Goal: Task Accomplishment & Management: Manage account settings

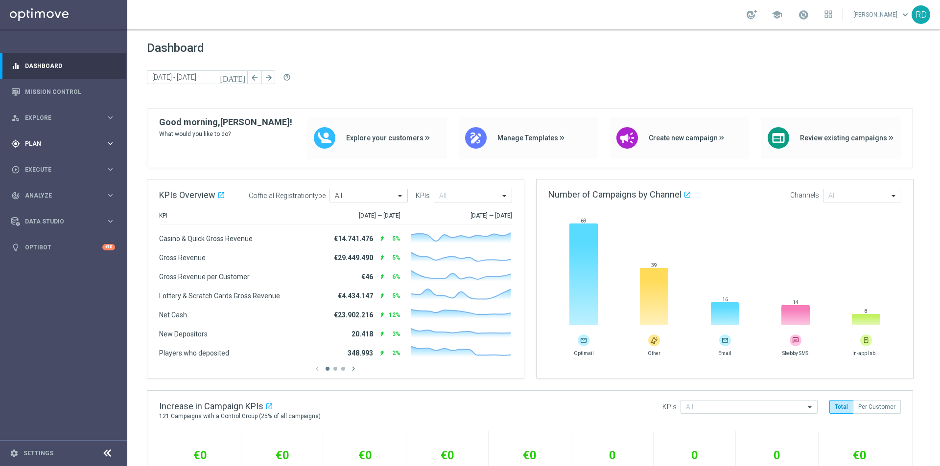
click at [35, 141] on span "Plan" at bounding box center [65, 144] width 81 height 6
click at [61, 163] on link "Target Groups" at bounding box center [63, 164] width 76 height 8
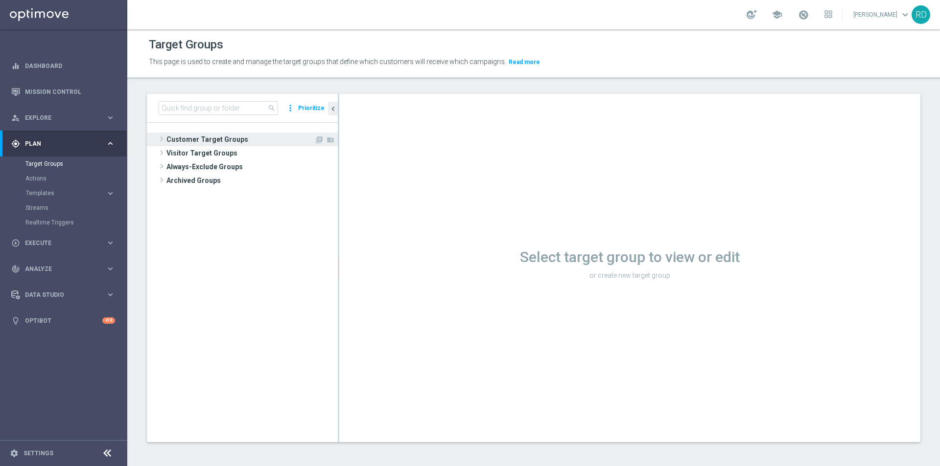
click at [164, 141] on span at bounding box center [162, 139] width 10 height 12
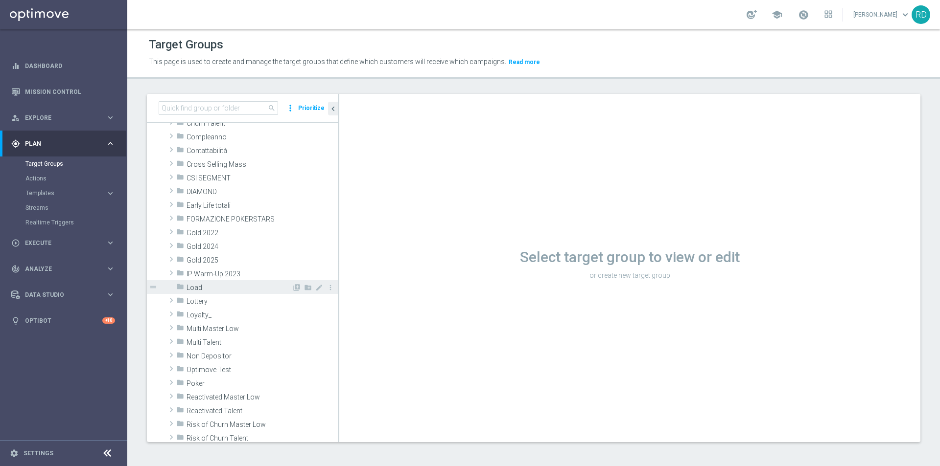
scroll to position [49, 0]
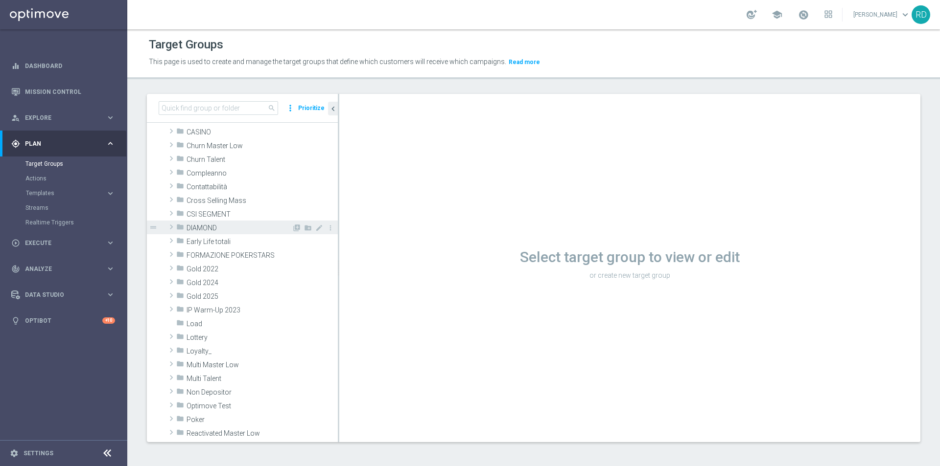
click at [171, 227] on span at bounding box center [171, 227] width 10 height 12
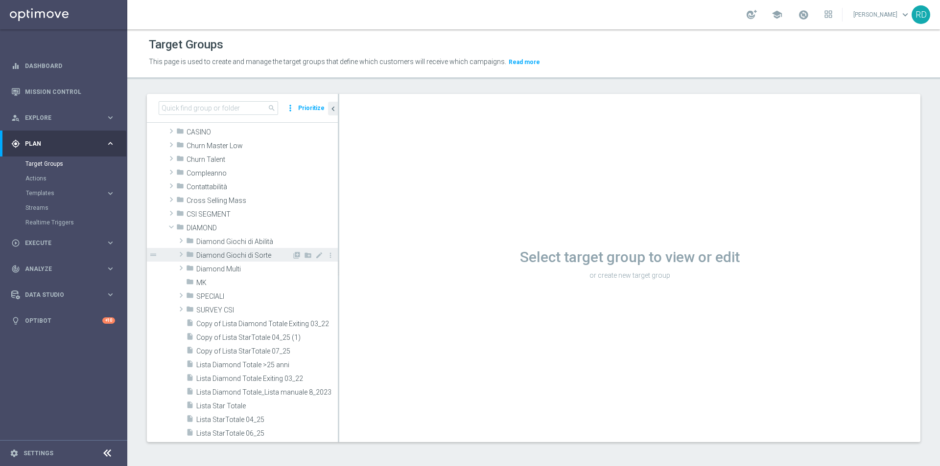
click at [182, 253] on span at bounding box center [181, 255] width 10 height 12
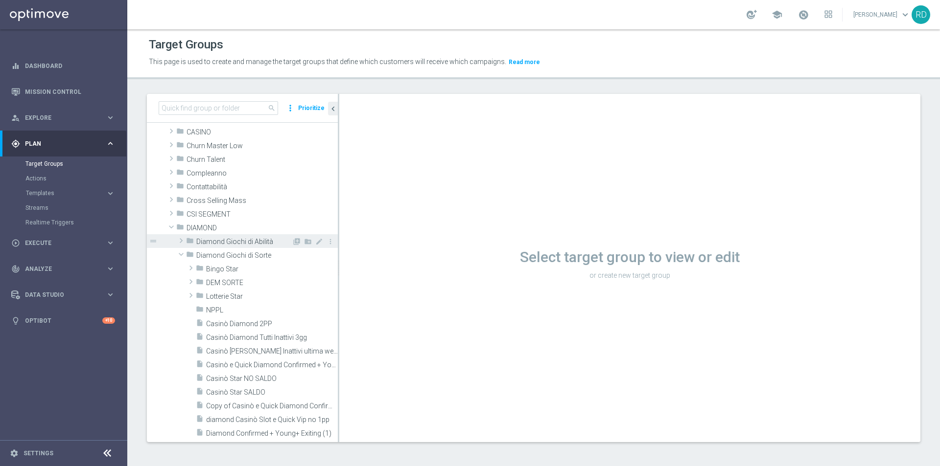
scroll to position [98, 0]
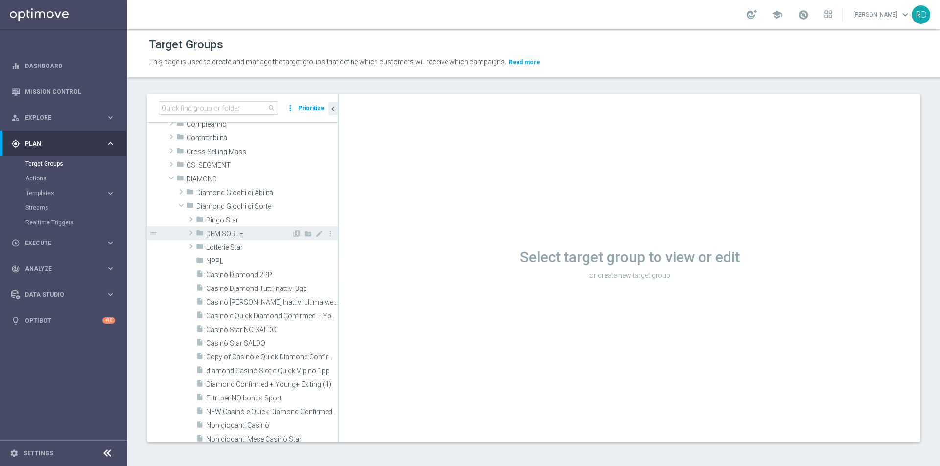
click at [192, 236] on span at bounding box center [191, 233] width 10 height 12
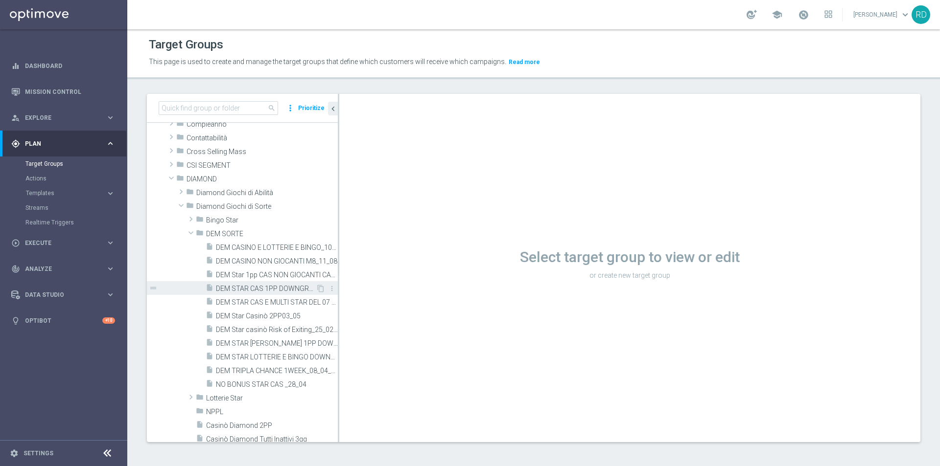
click at [240, 288] on span "DEM STAR CAS 1PP DOWNGRADE_10_6" at bounding box center [266, 289] width 100 height 8
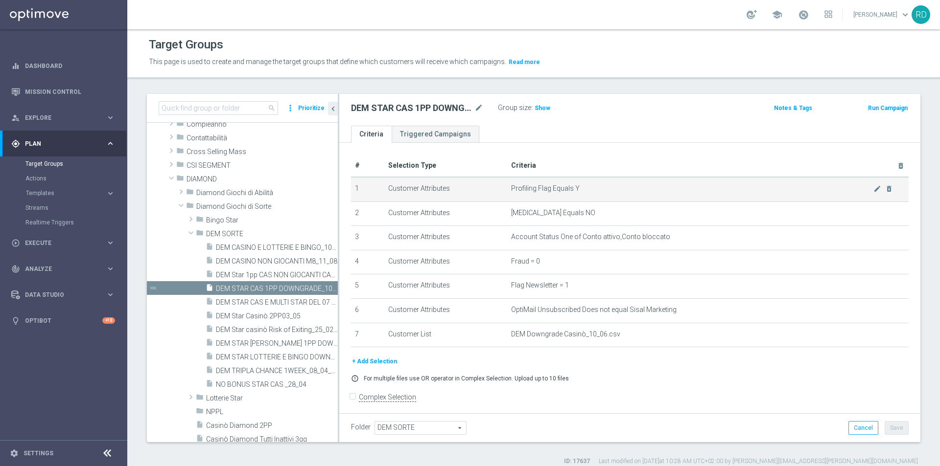
scroll to position [7, 0]
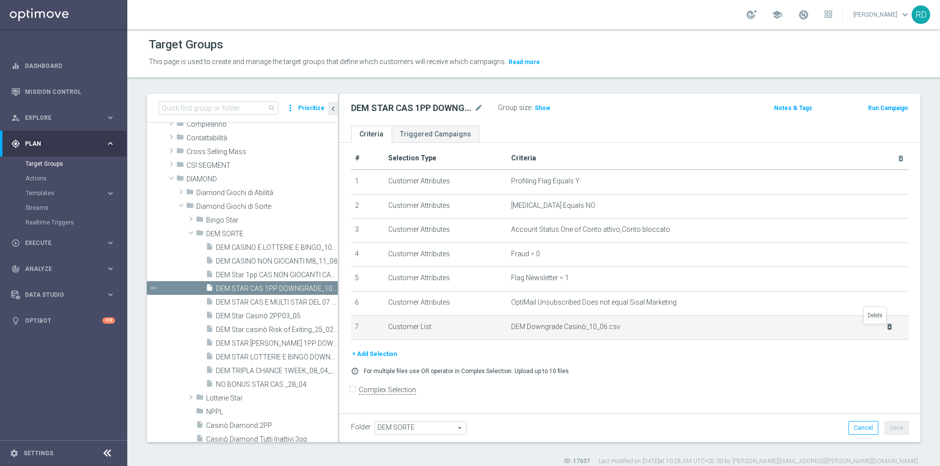
click at [885, 331] on icon "delete_forever" at bounding box center [889, 327] width 8 height 8
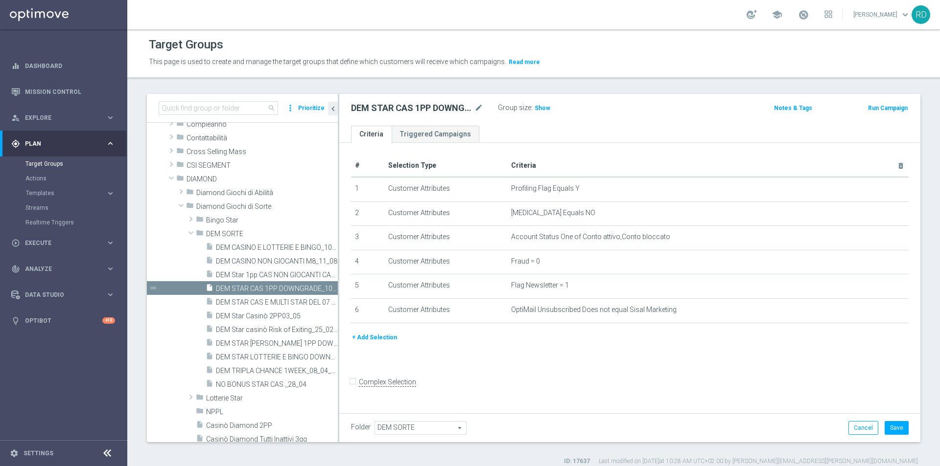
click at [377, 339] on button "+ Add Selection" at bounding box center [374, 337] width 47 height 11
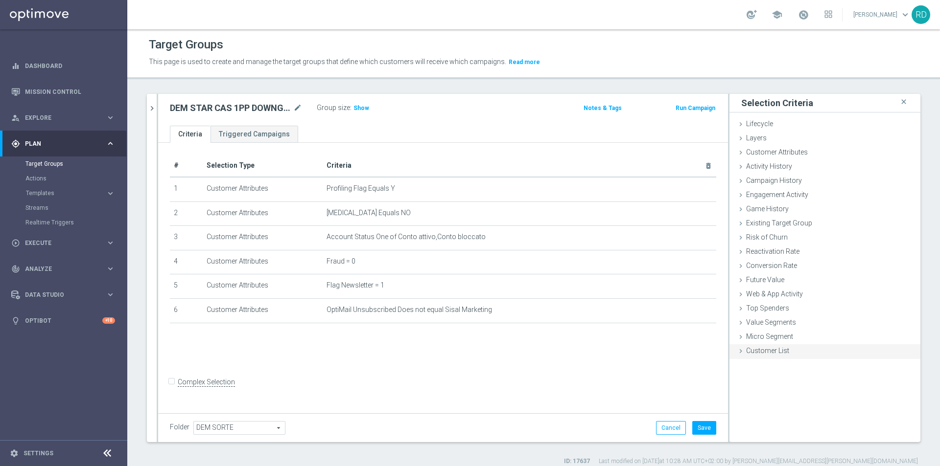
click at [755, 348] on span "Customer List" at bounding box center [767, 351] width 43 height 8
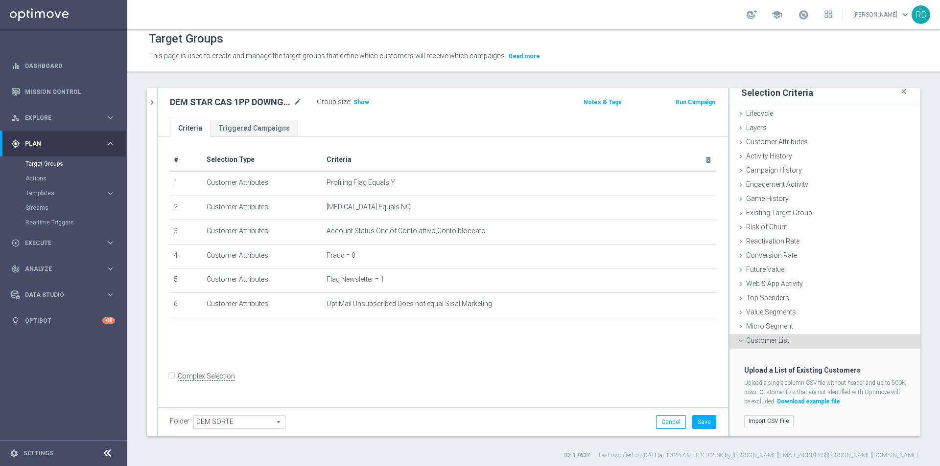
scroll to position [9, 0]
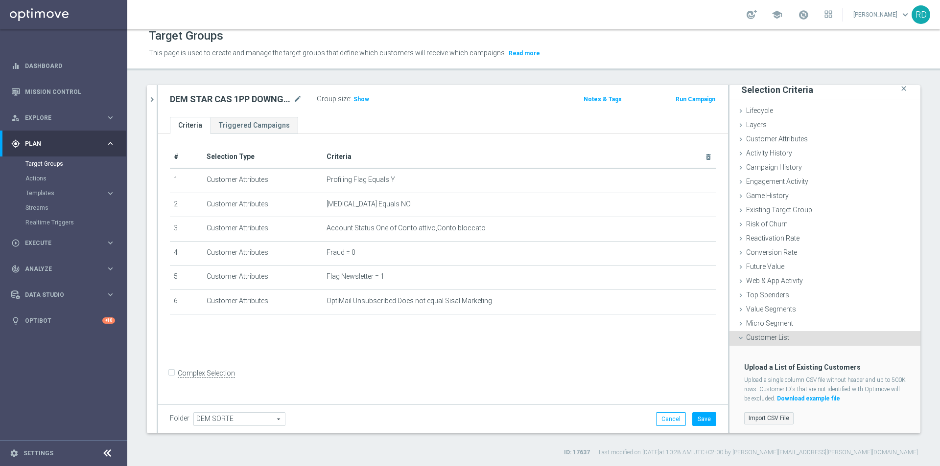
click at [757, 414] on label "Import CSV File" at bounding box center [768, 419] width 49 height 12
click at [0, 0] on input "Import CSV File" at bounding box center [0, 0] width 0 height 0
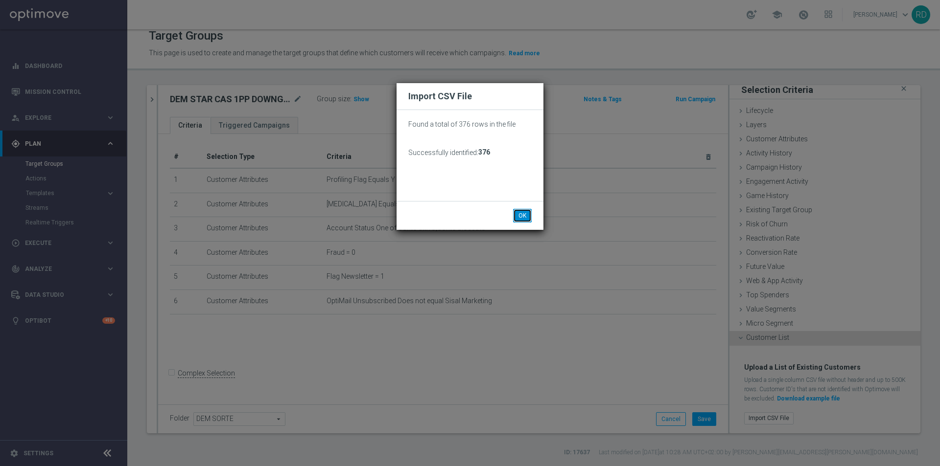
click at [520, 212] on button "OK" at bounding box center [522, 216] width 19 height 14
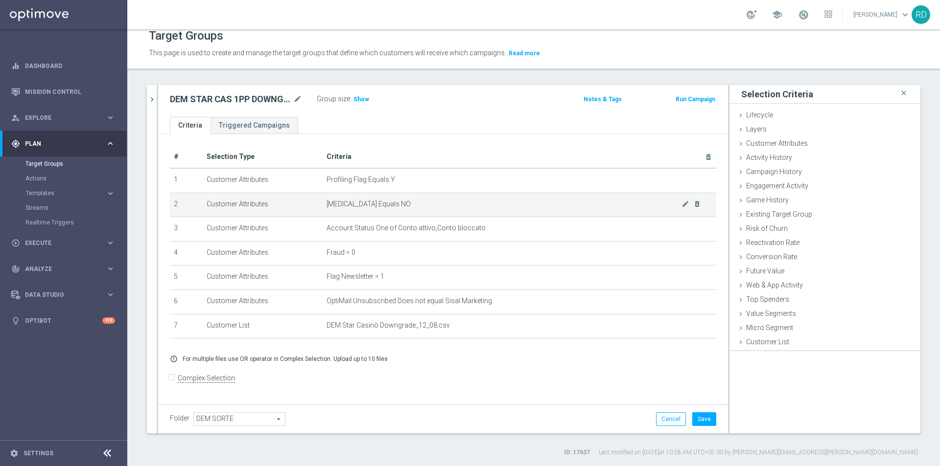
scroll to position [0, 0]
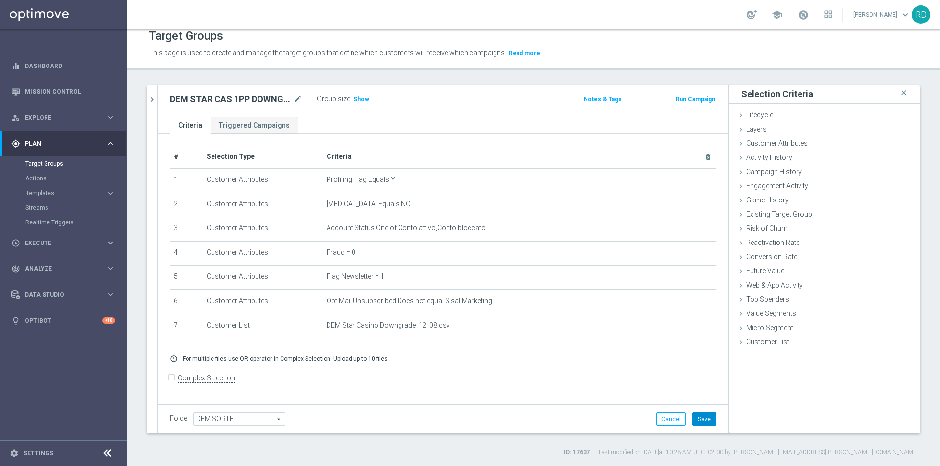
click at [695, 418] on button "Save" at bounding box center [704, 420] width 24 height 14
click at [357, 102] on span "Show" at bounding box center [361, 99] width 16 height 7
click at [359, 102] on span "367" at bounding box center [360, 100] width 12 height 9
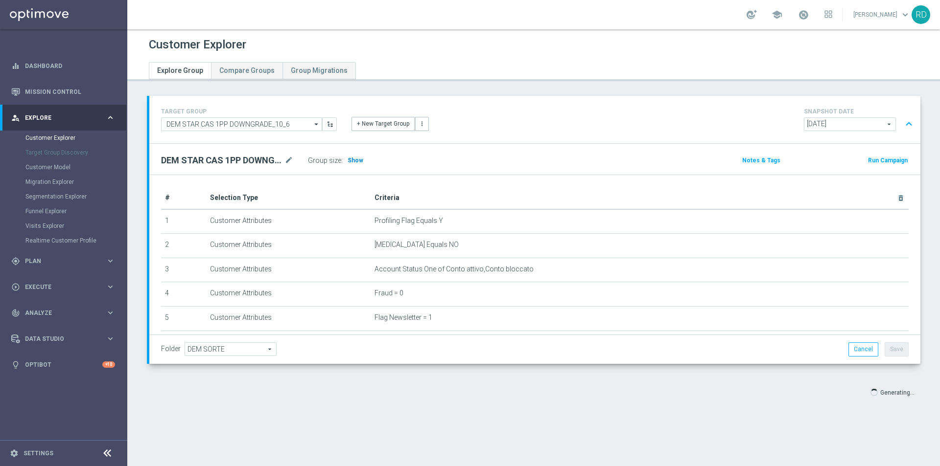
click at [356, 161] on span "Show" at bounding box center [356, 160] width 16 height 7
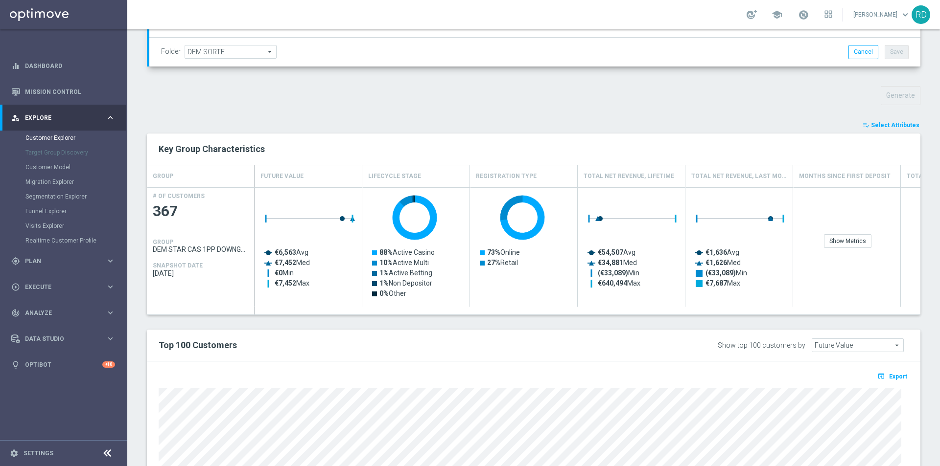
scroll to position [388, 0]
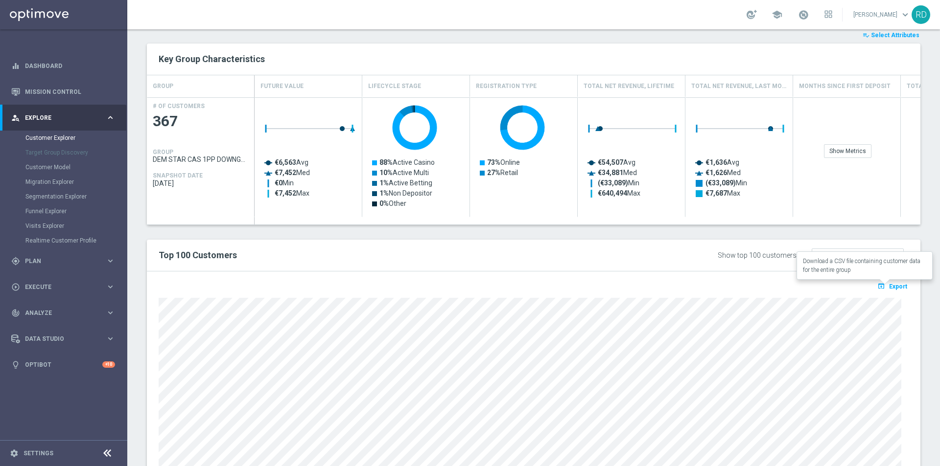
click at [889, 283] on span "Export" at bounding box center [898, 286] width 18 height 7
